Goal: Task Accomplishment & Management: Use online tool/utility

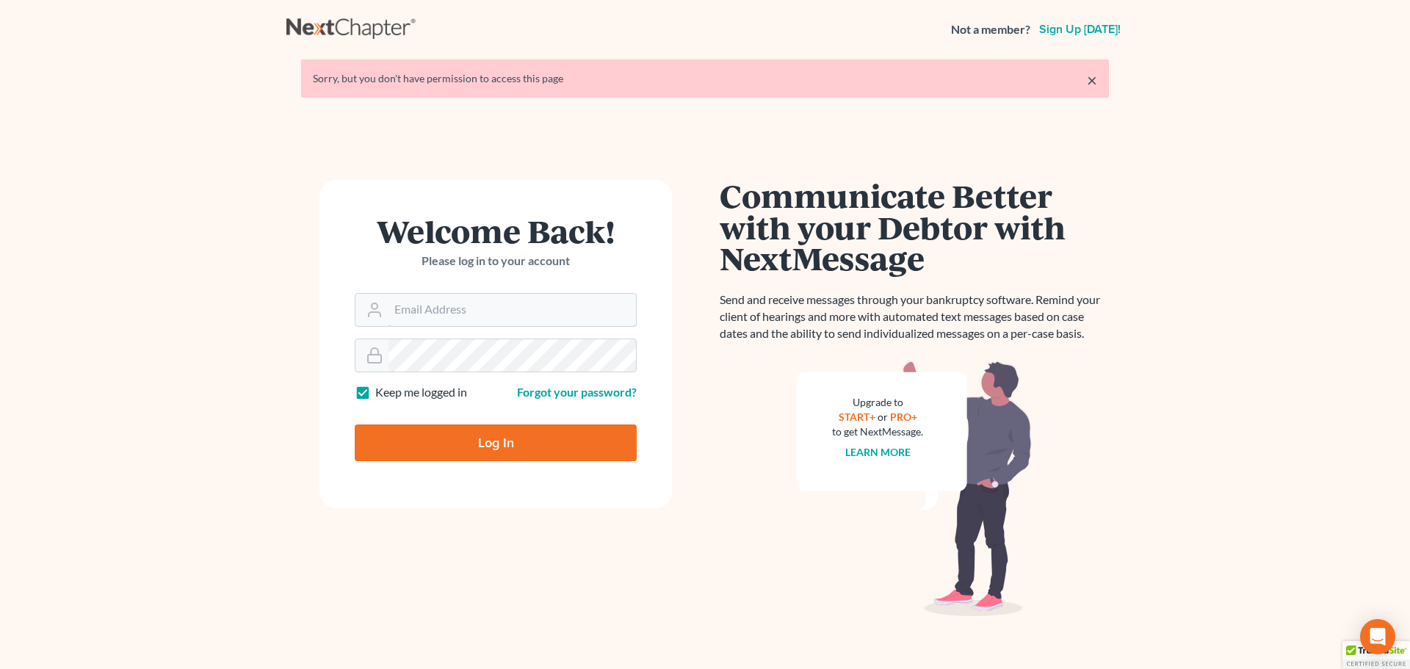
type input "[EMAIL_ADDRESS][DOMAIN_NAME]"
click at [496, 444] on input "Log In" at bounding box center [496, 443] width 282 height 37
type input "Thinking..."
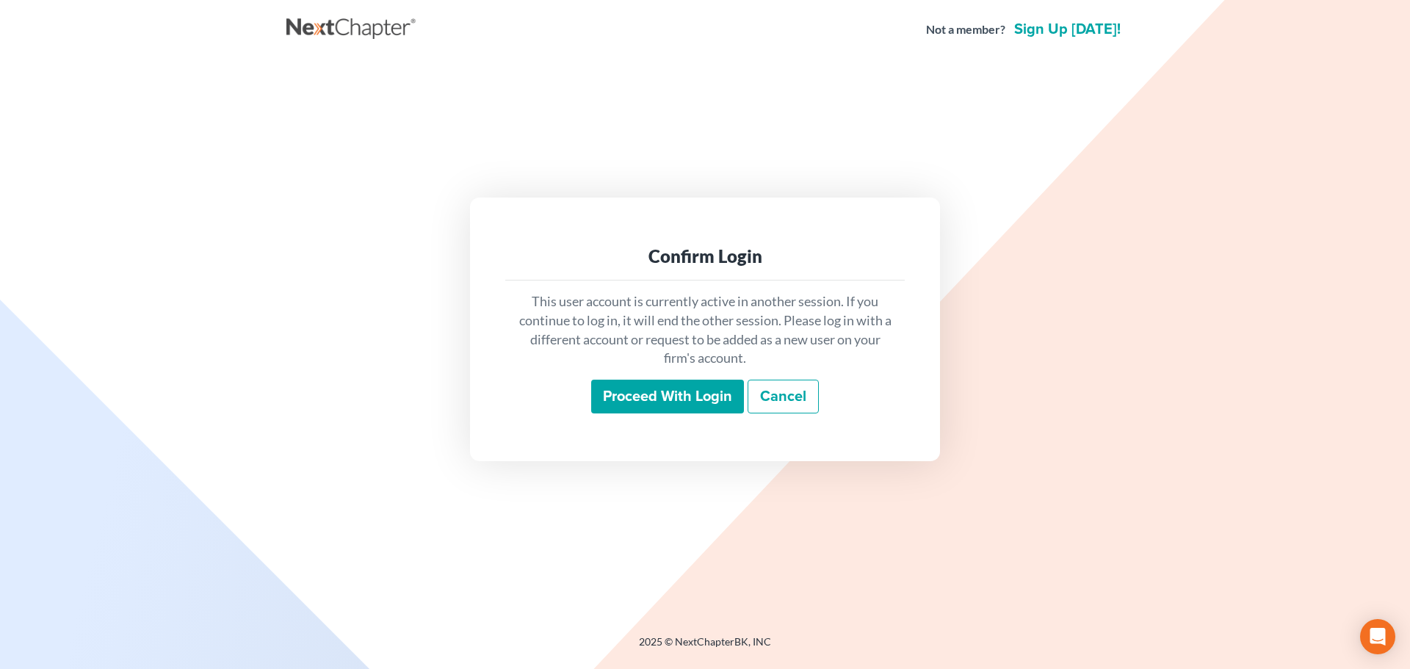
click at [602, 400] on input "Proceed with login" at bounding box center [667, 397] width 153 height 34
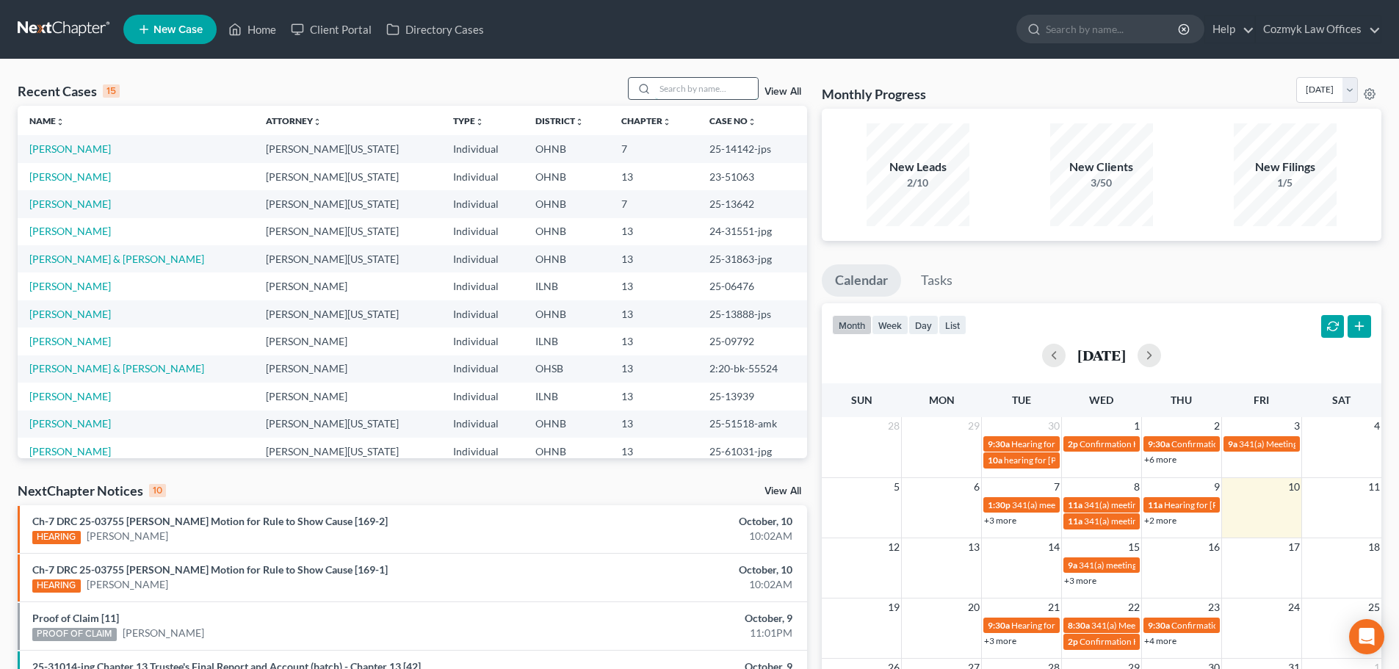
click at [683, 89] on input "search" at bounding box center [706, 88] width 103 height 21
type input "schleich"
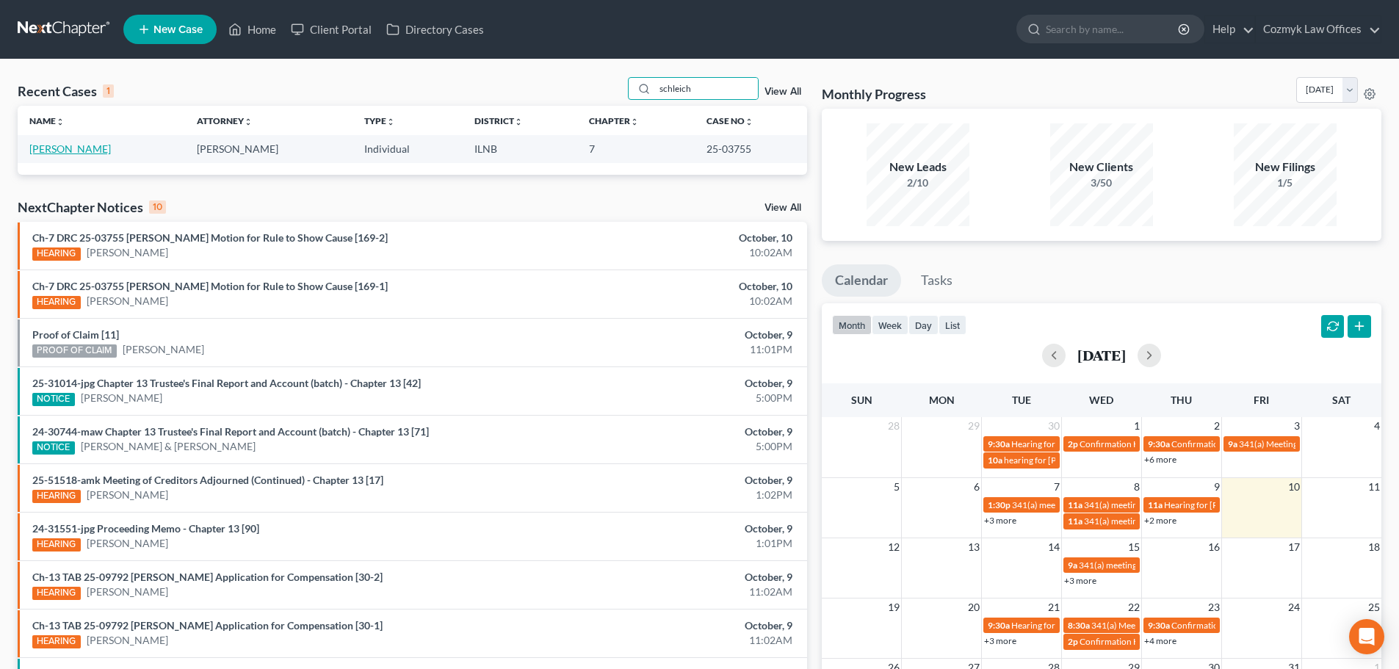
click at [54, 142] on link "Schleich, Peter" at bounding box center [70, 148] width 82 height 12
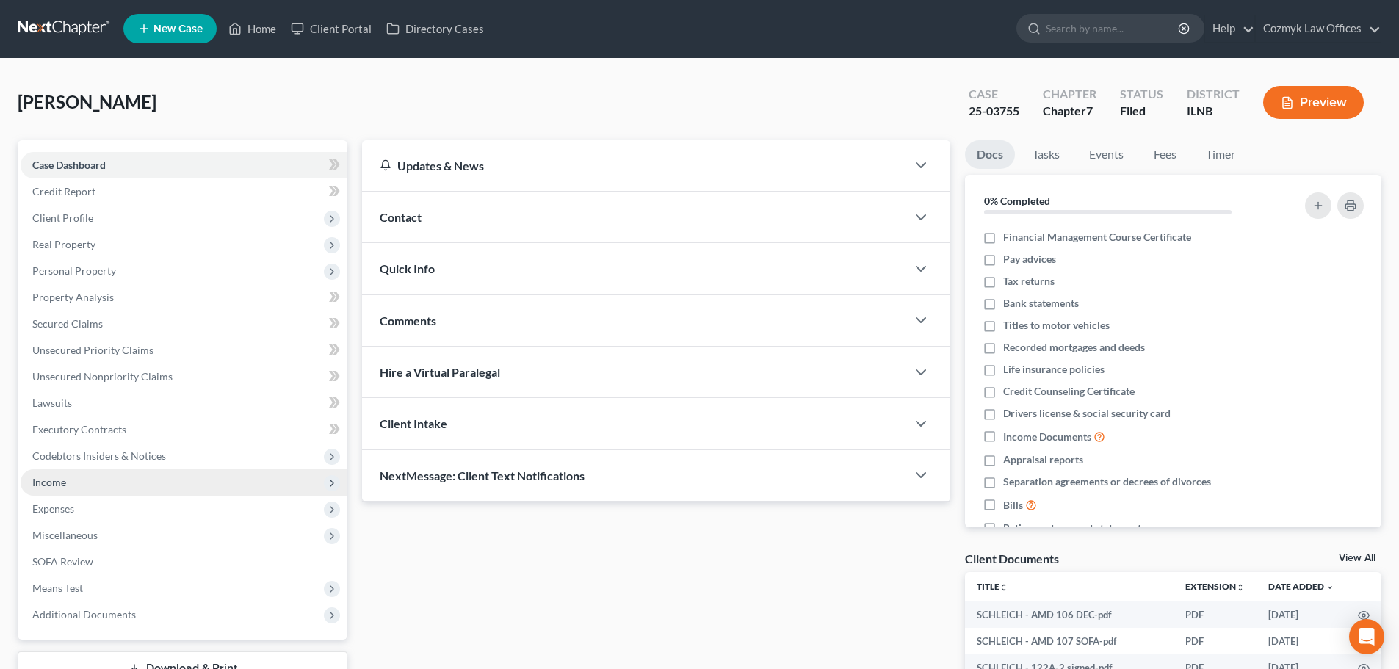
scroll to position [277, 0]
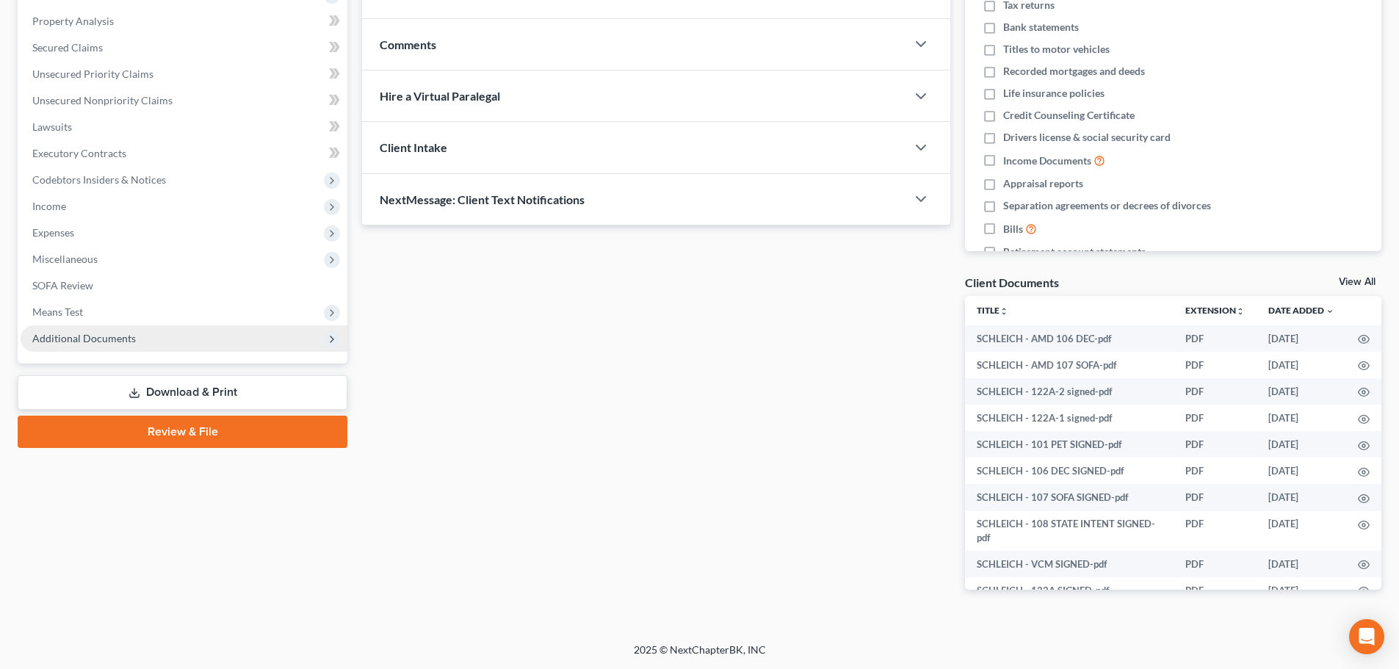
click at [86, 341] on span "Additional Documents" at bounding box center [84, 338] width 104 height 12
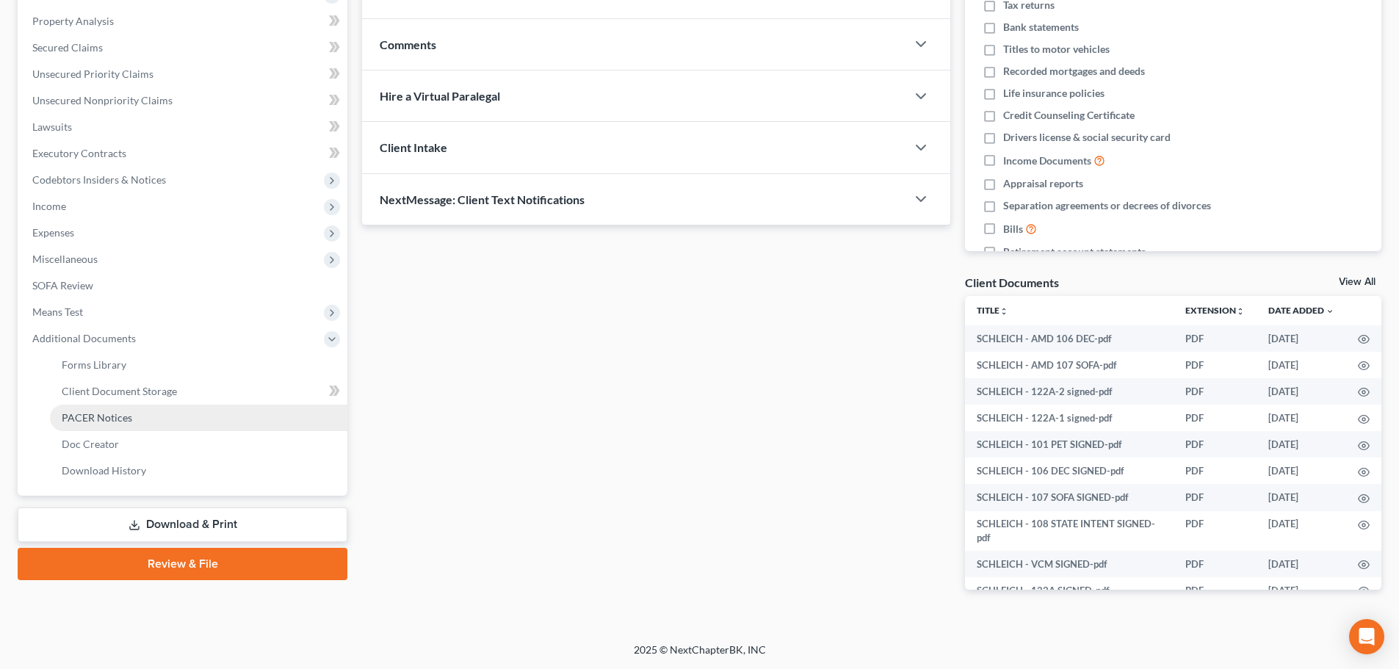
click at [90, 412] on span "PACER Notices" at bounding box center [97, 417] width 71 height 12
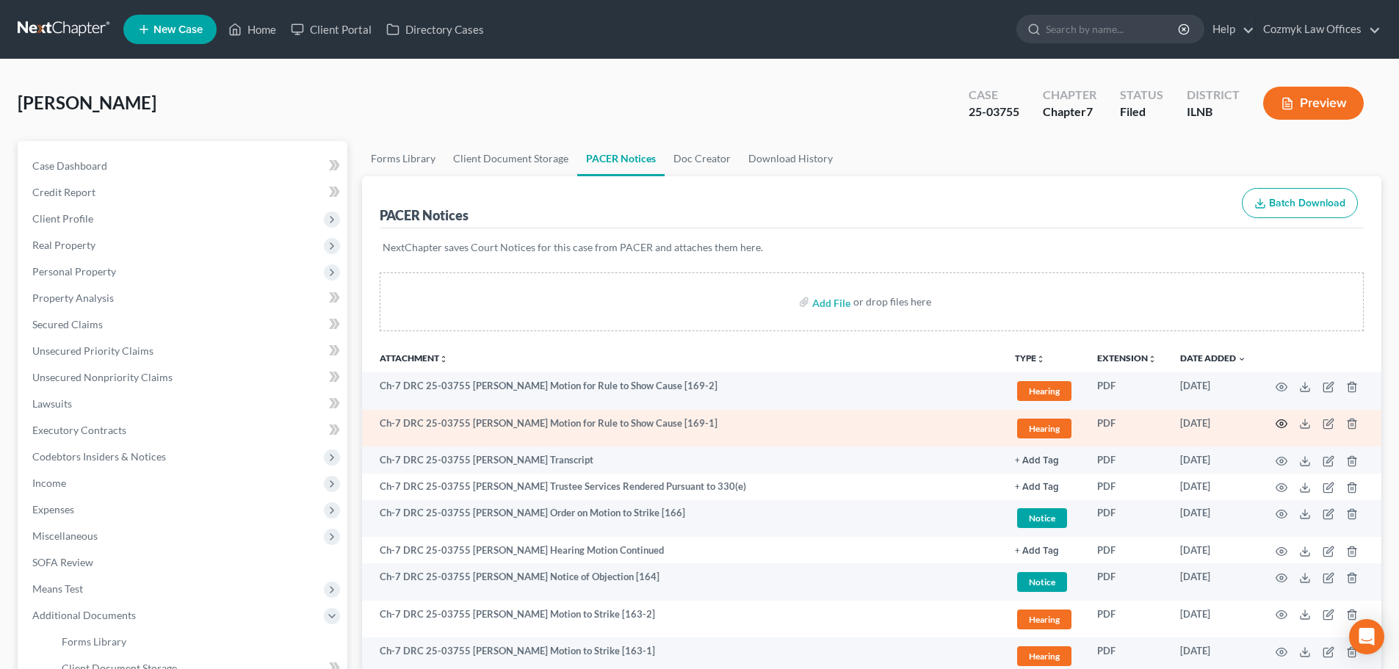
click at [1283, 425] on circle "button" at bounding box center [1281, 423] width 3 height 3
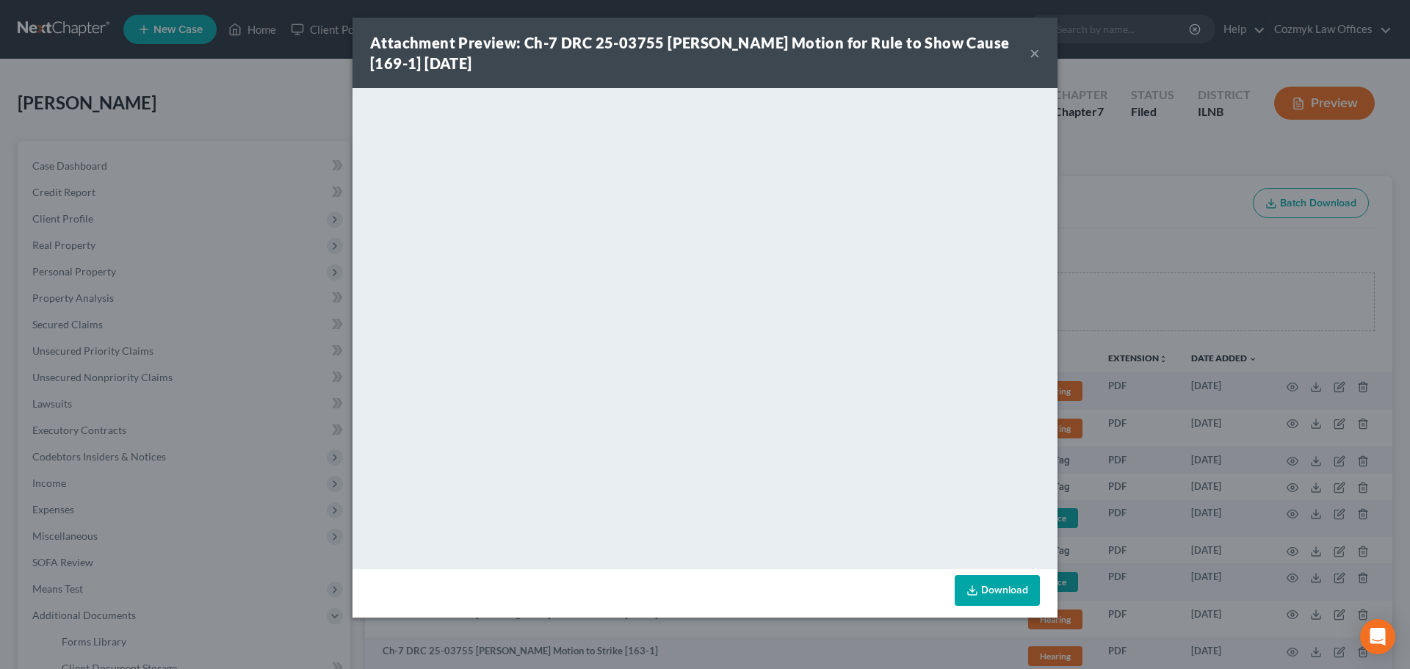
click at [1032, 54] on button "×" at bounding box center [1035, 53] width 10 height 18
